Goal: Information Seeking & Learning: Learn about a topic

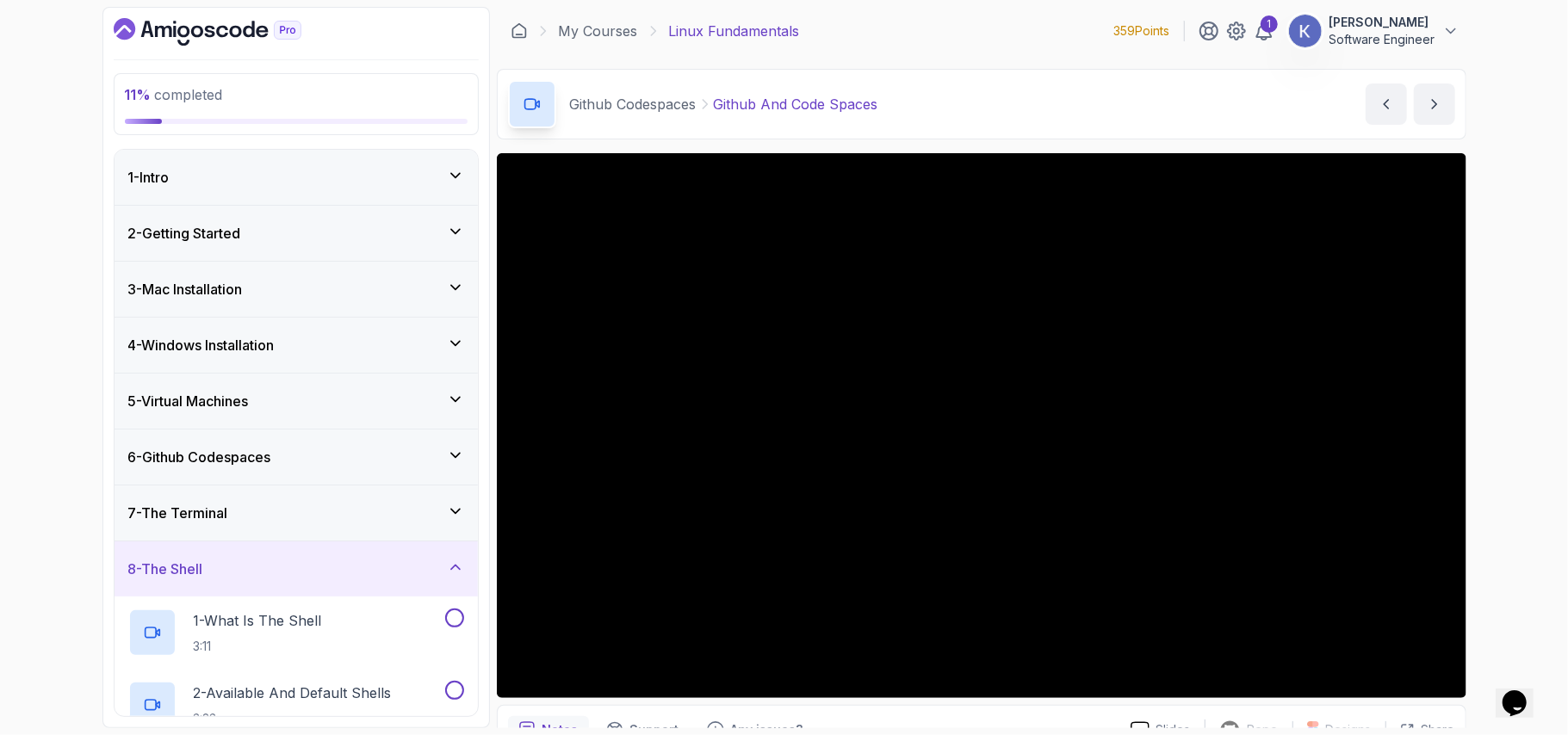
scroll to position [277, 0]
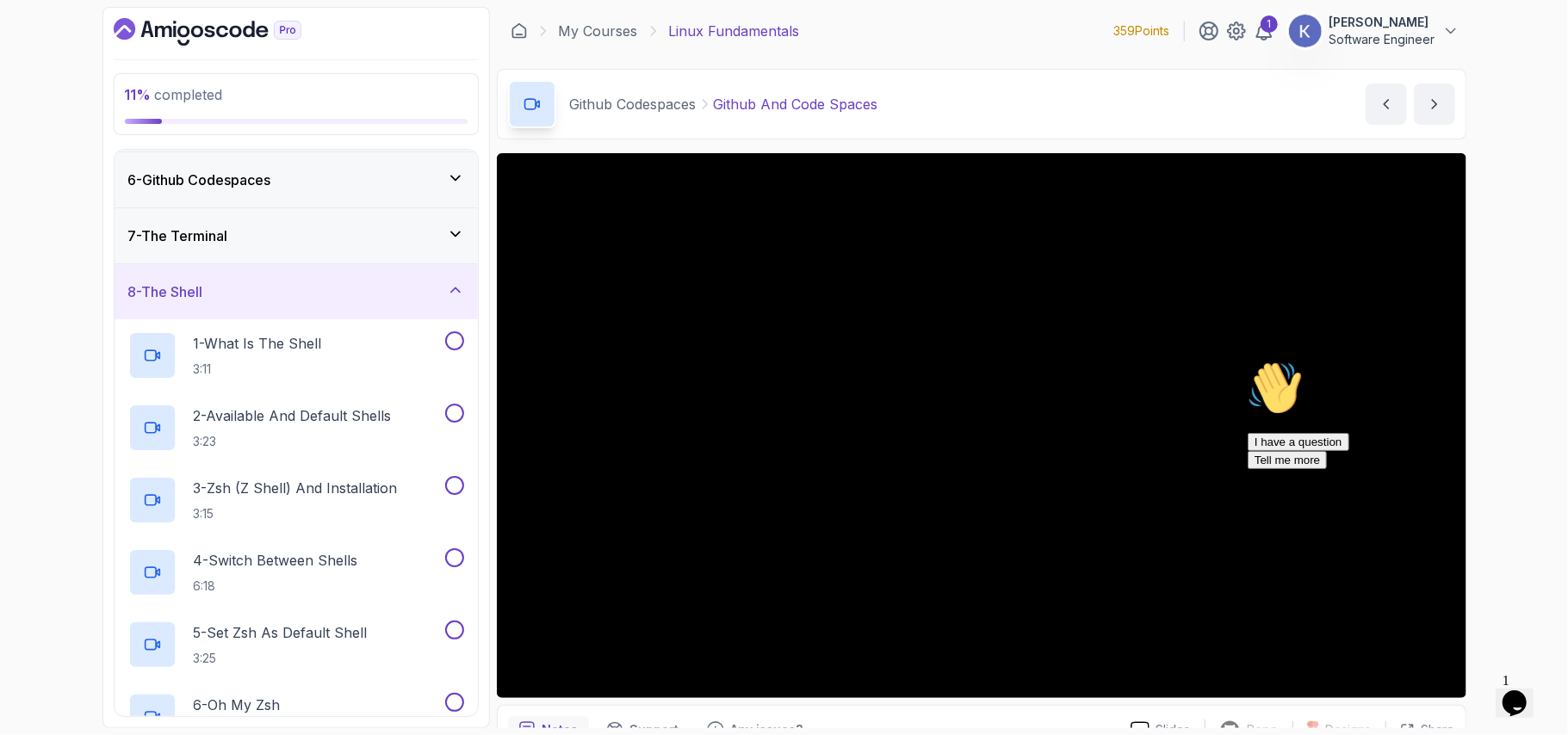
click at [1247, 360] on icon "Chat attention grabber" at bounding box center [1247, 360] width 0 height 0
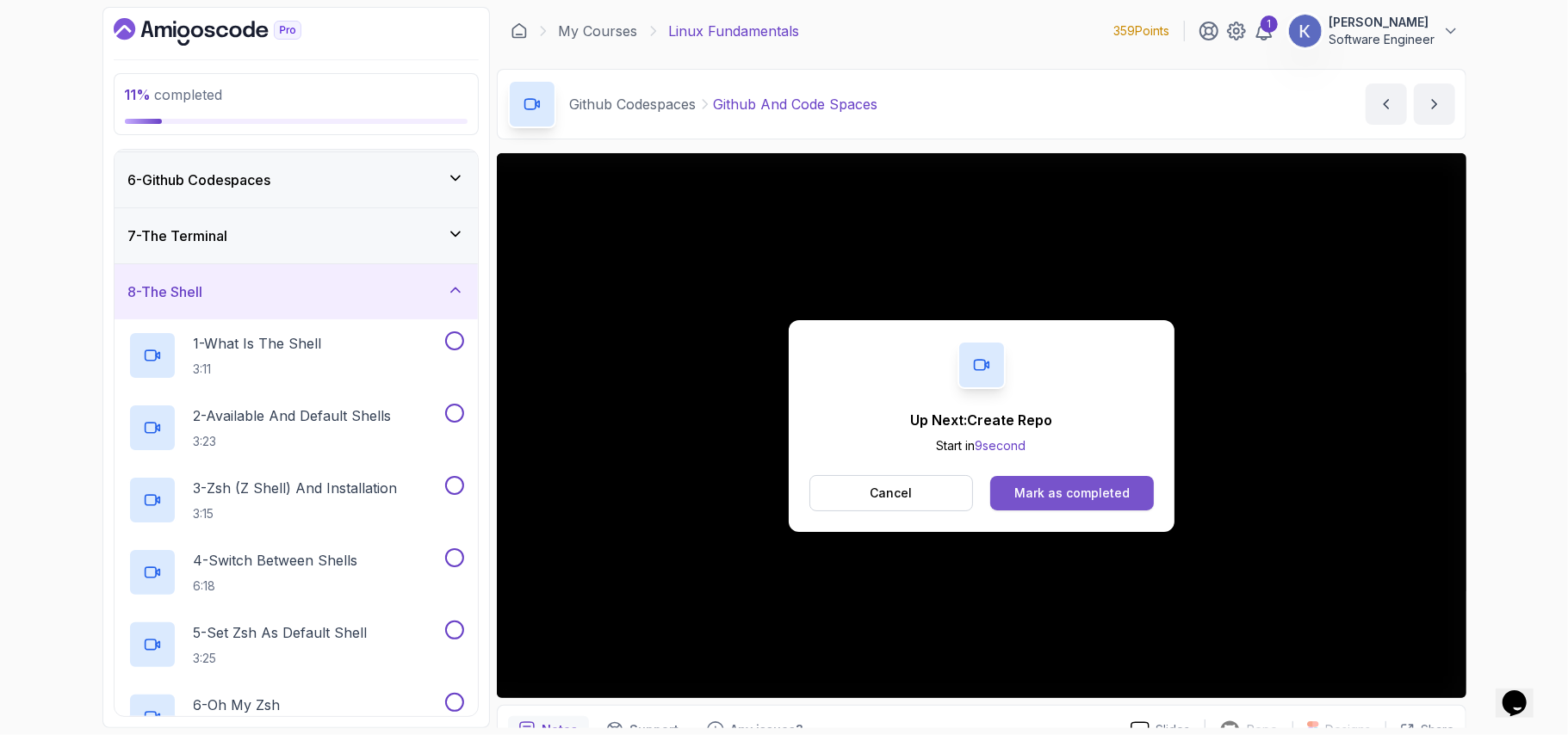
click at [1105, 492] on div "Mark as completed" at bounding box center [1072, 493] width 115 height 17
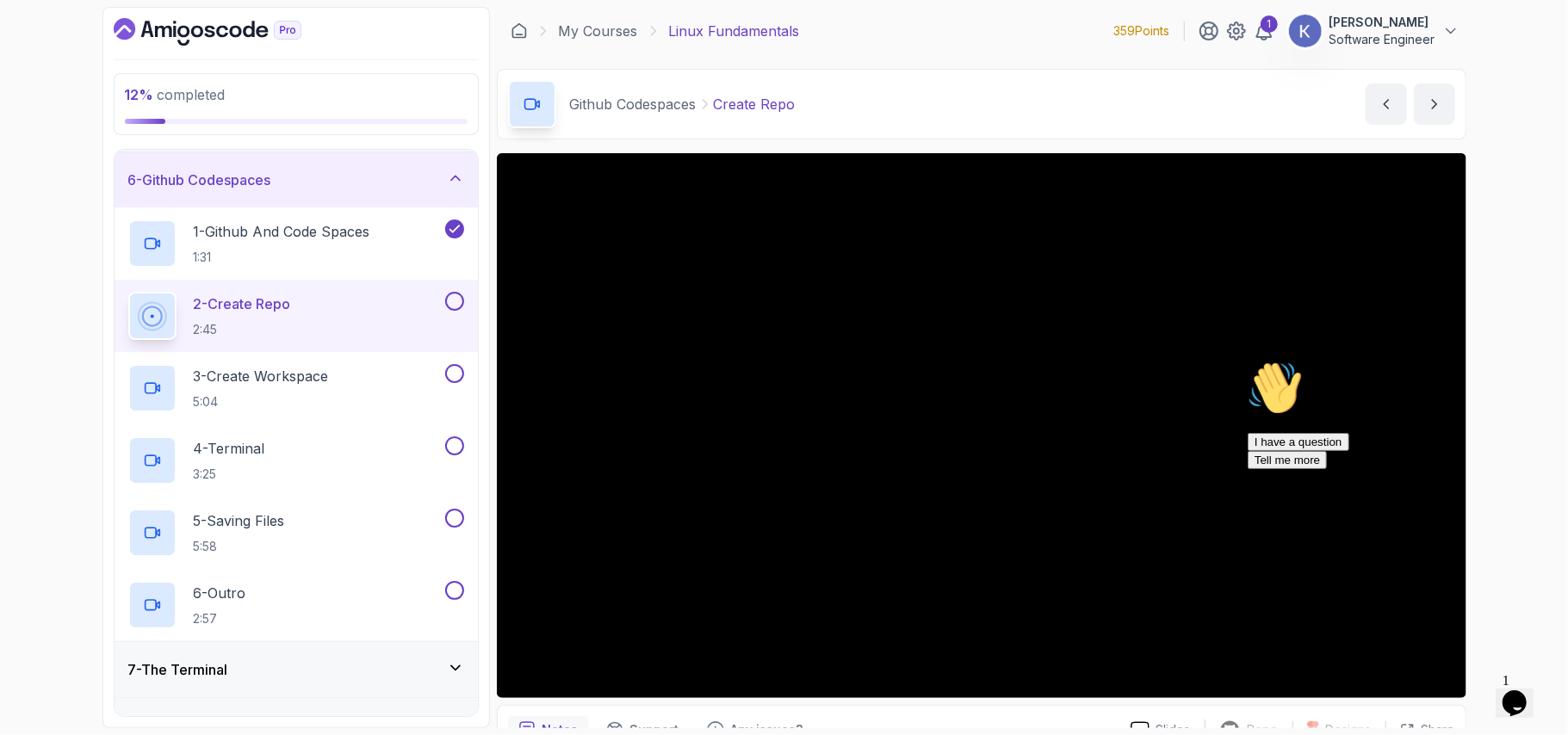
click at [1247, 360] on icon "Chat attention grabber" at bounding box center [1247, 360] width 0 height 0
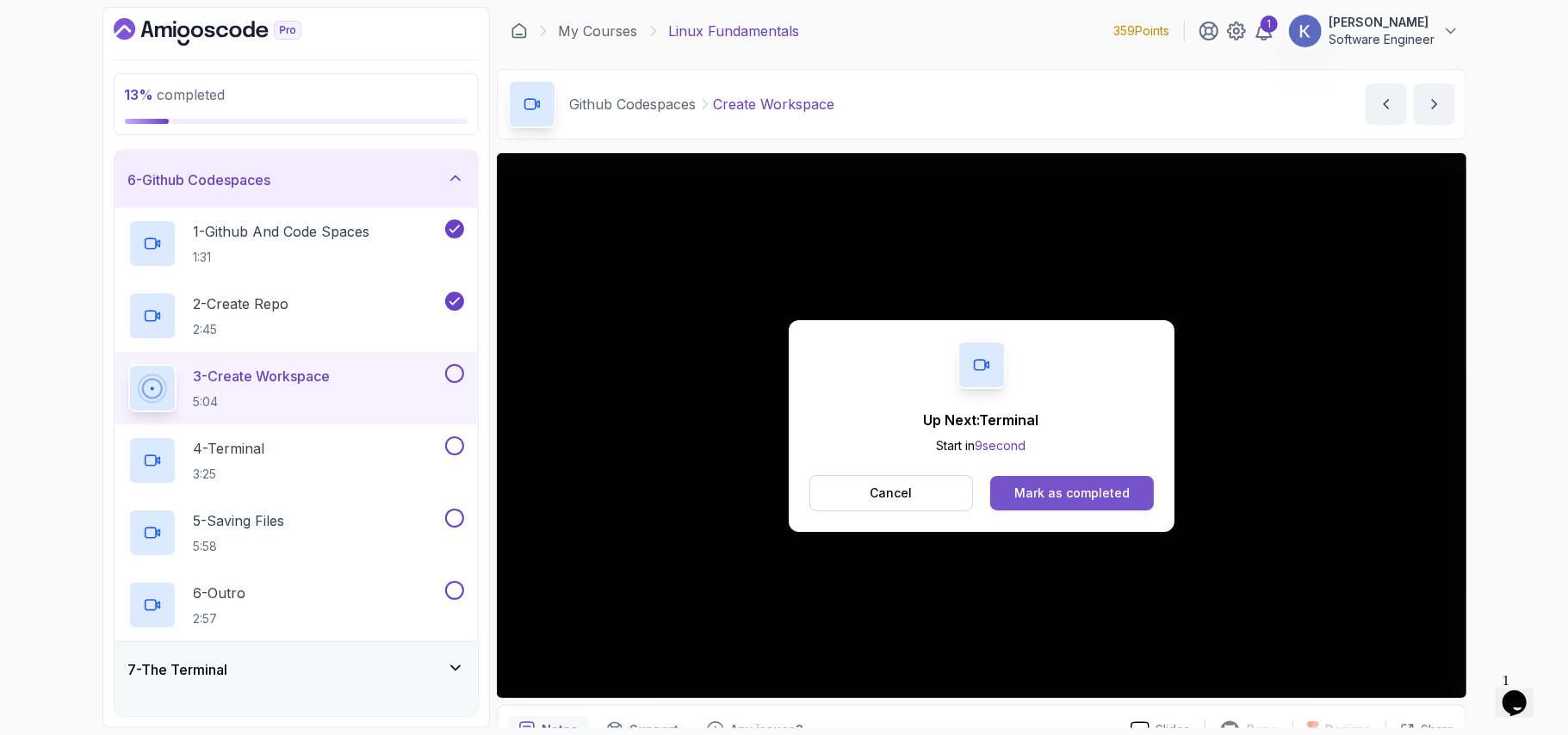
click at [1061, 492] on div "Mark as completed" at bounding box center [1072, 493] width 115 height 17
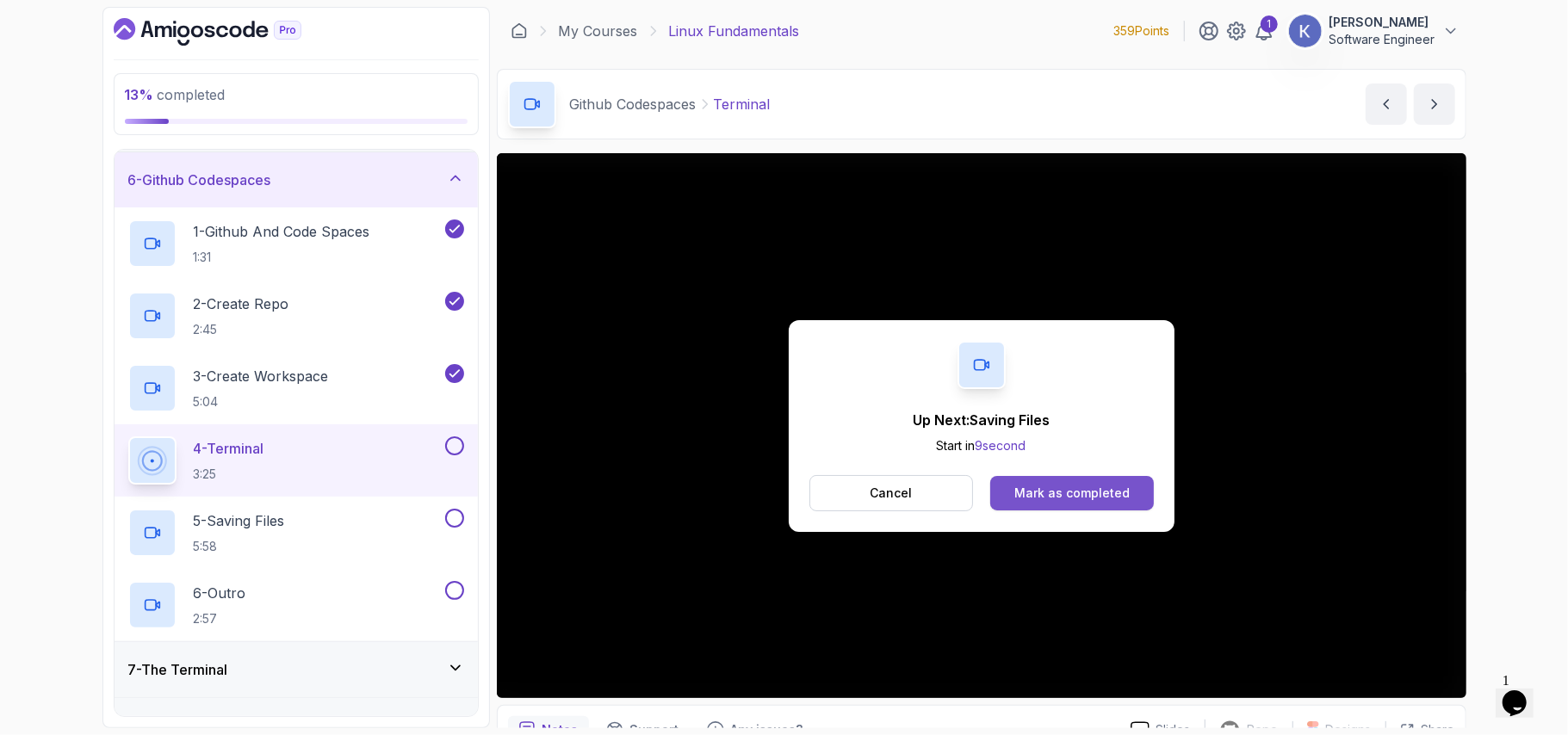
click at [1063, 489] on div "Mark as completed" at bounding box center [1072, 493] width 115 height 17
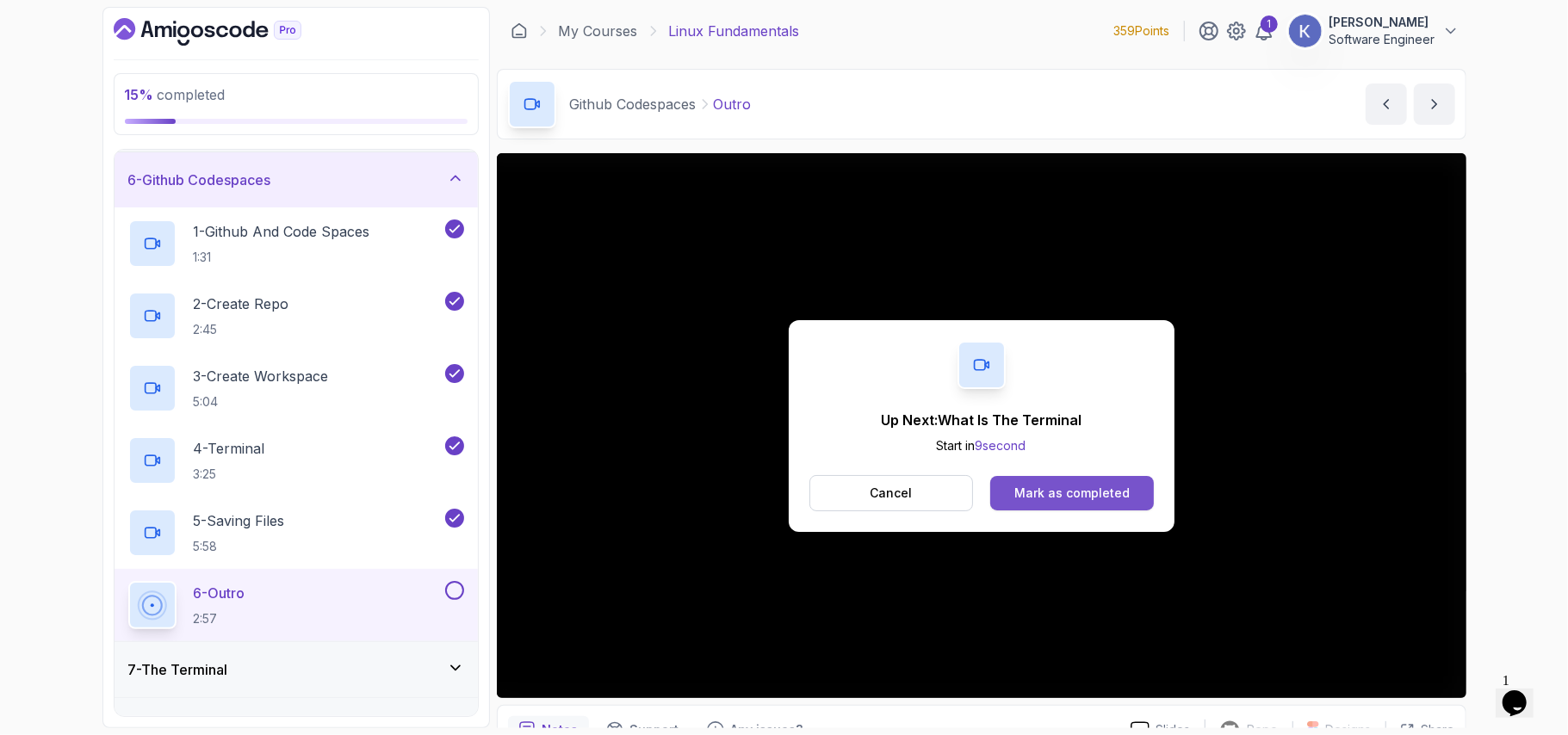
click at [1103, 497] on div "Mark as completed" at bounding box center [1072, 493] width 115 height 17
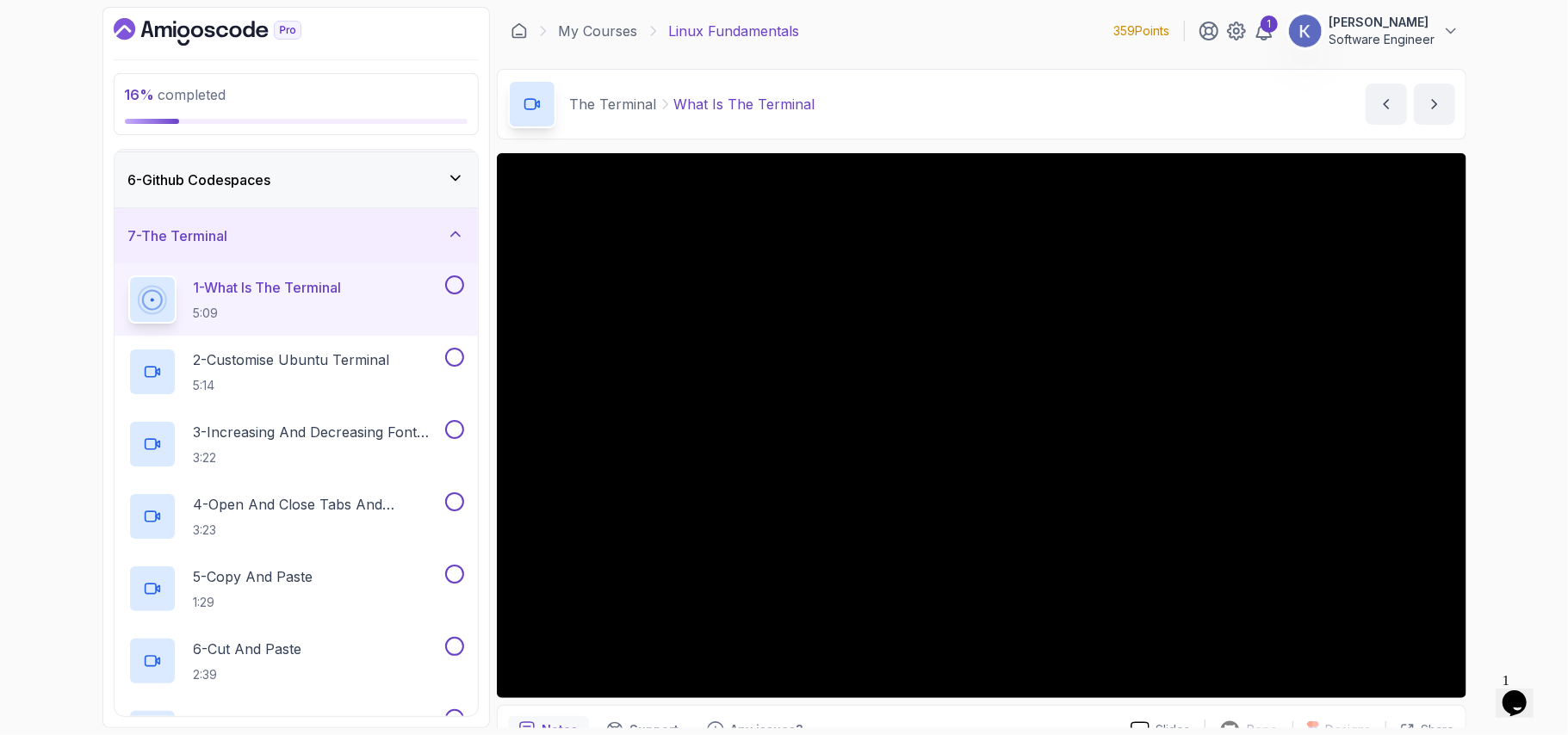
click at [123, 297] on div "1 - What Is The Terminal 5:09" at bounding box center [296, 299] width 363 height 72
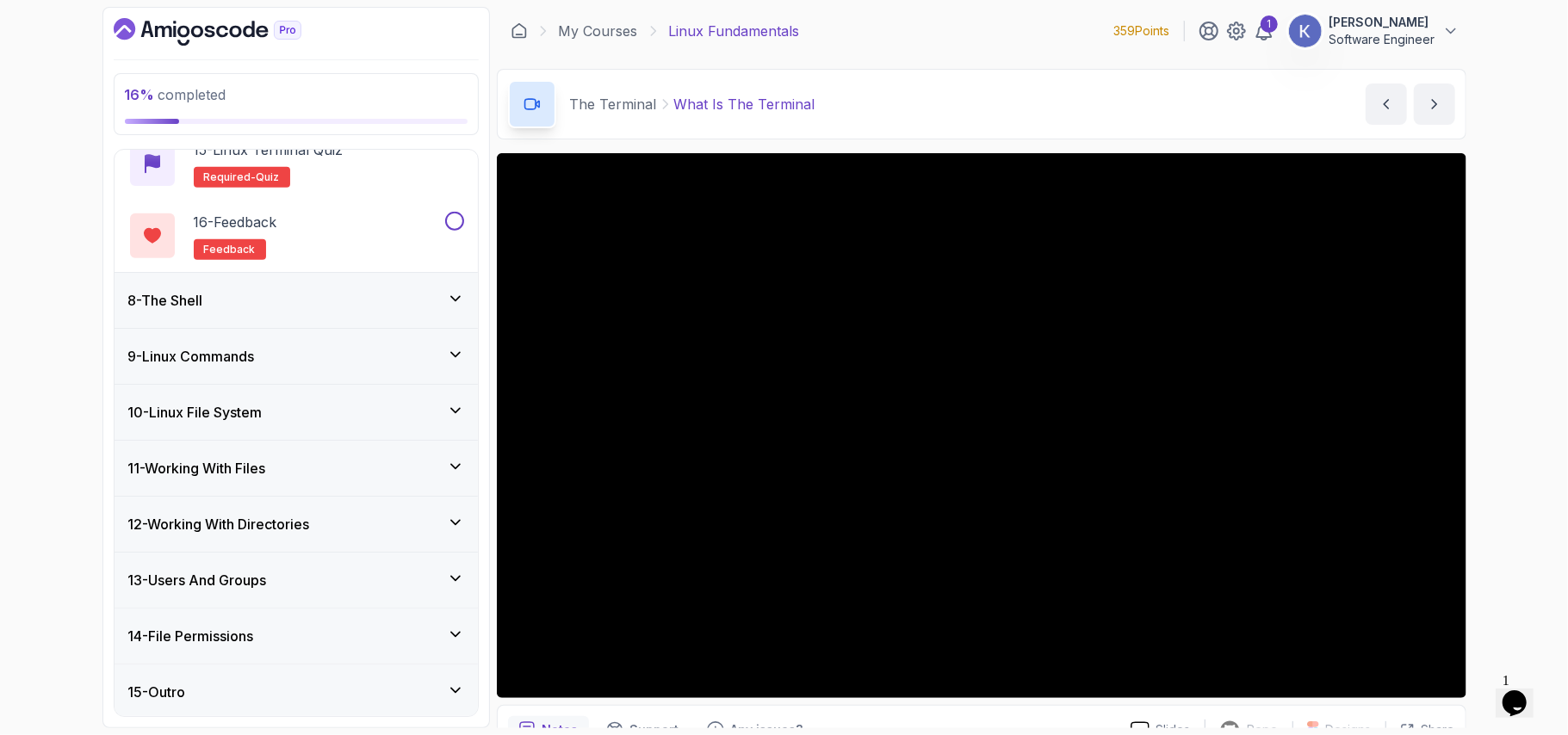
scroll to position [1434, 0]
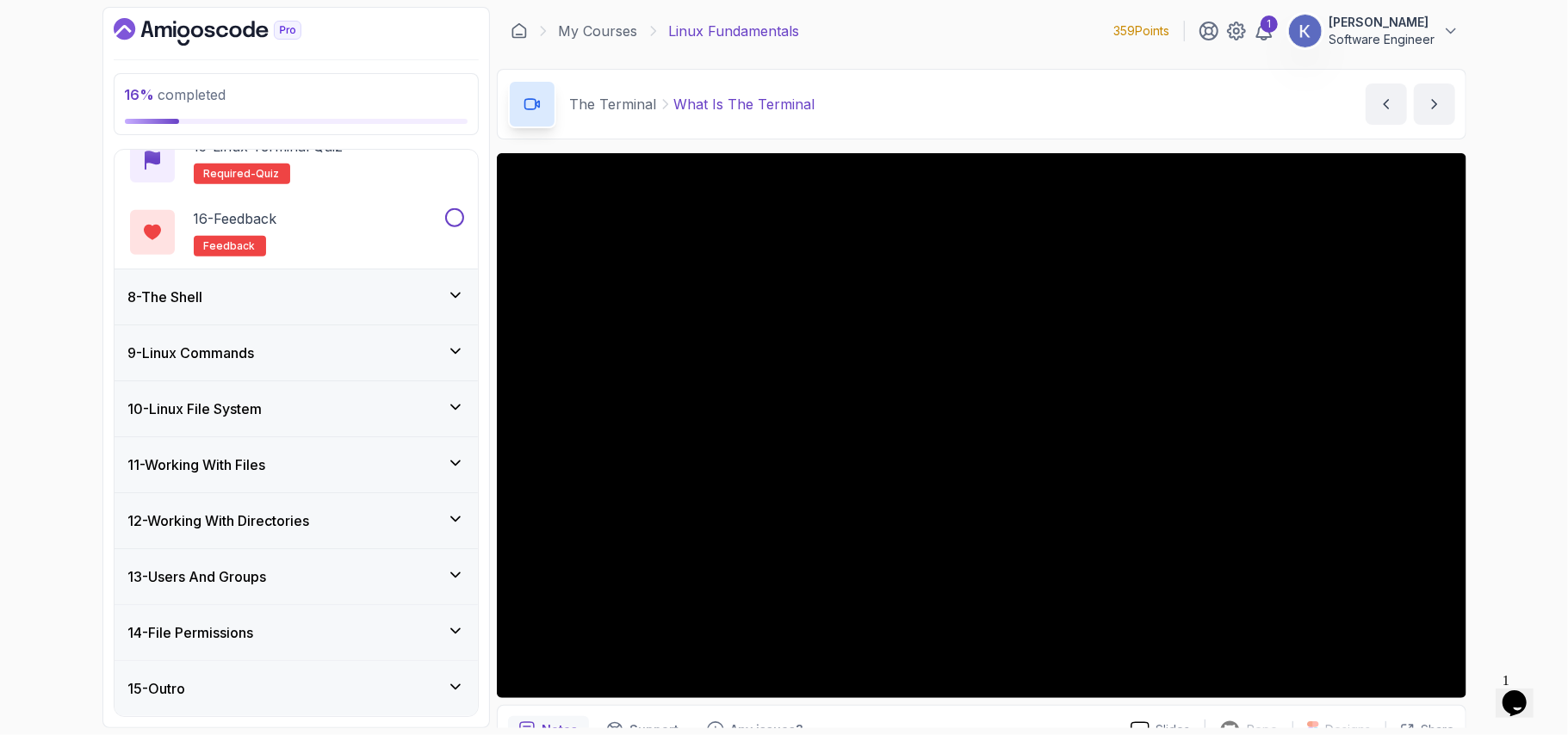
click at [495, 294] on div "16 % completed 1 - Intro 2 - Getting Started 3 - Mac Installation 4 - Windows I…" at bounding box center [784, 367] width 1364 height 721
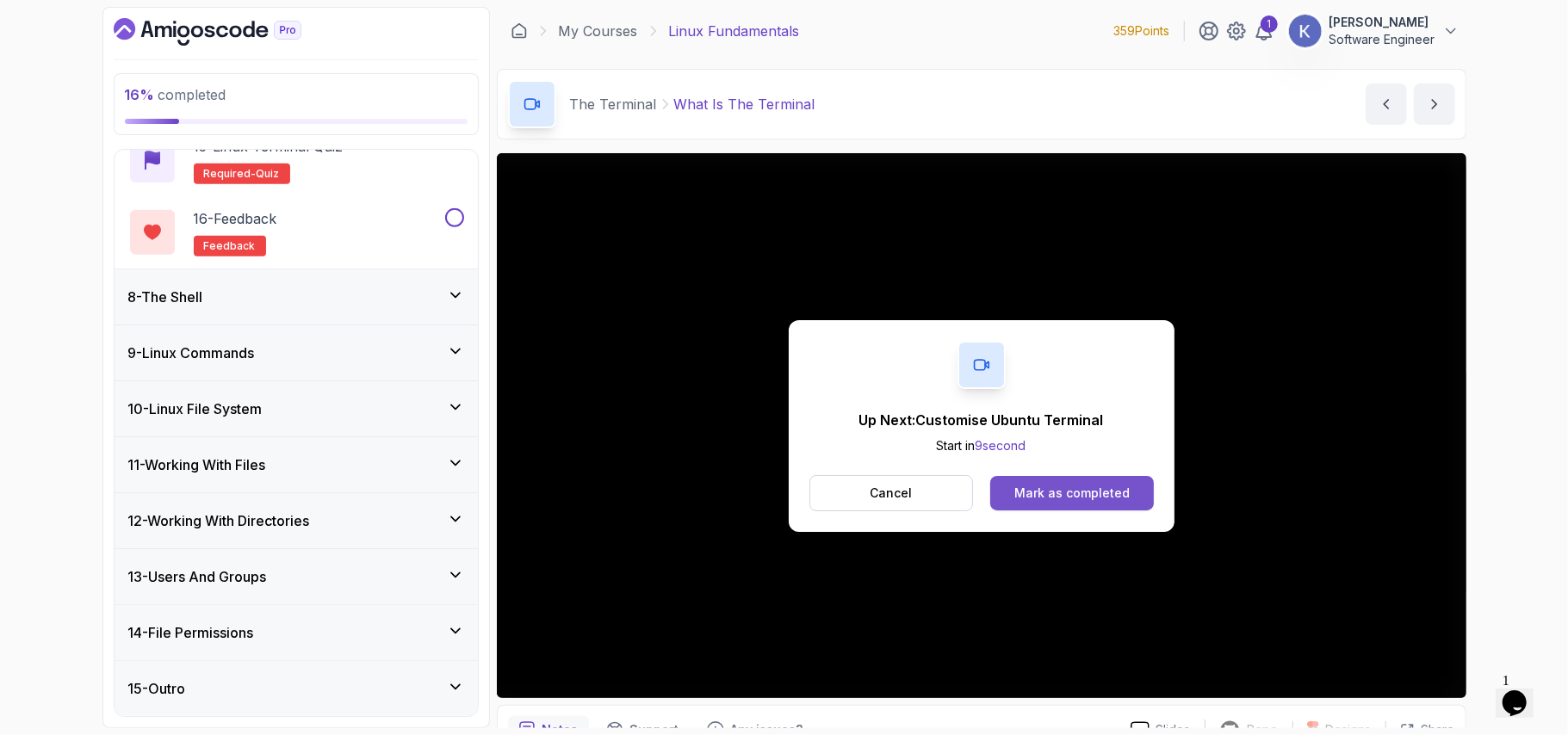
click at [1079, 490] on div "Mark as completed" at bounding box center [1072, 493] width 115 height 17
